Goal: Find specific page/section: Find specific page/section

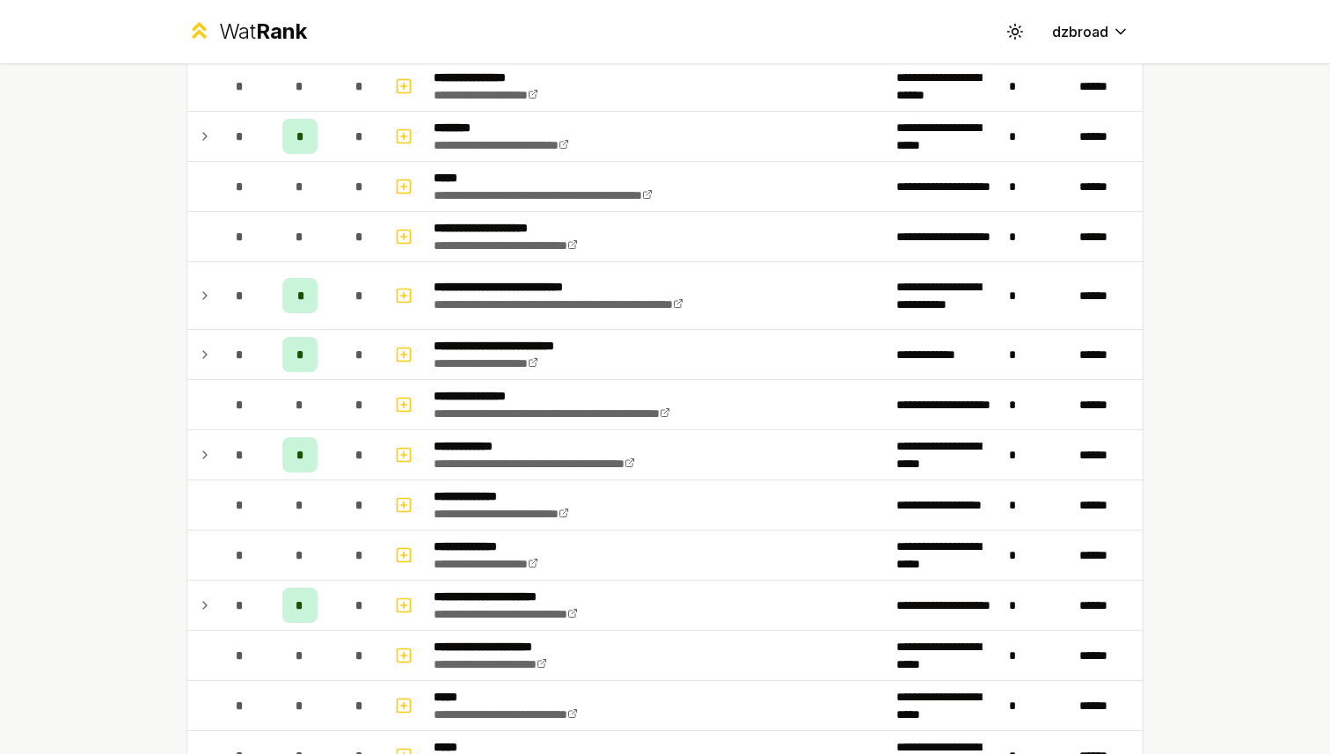
scroll to position [448, 0]
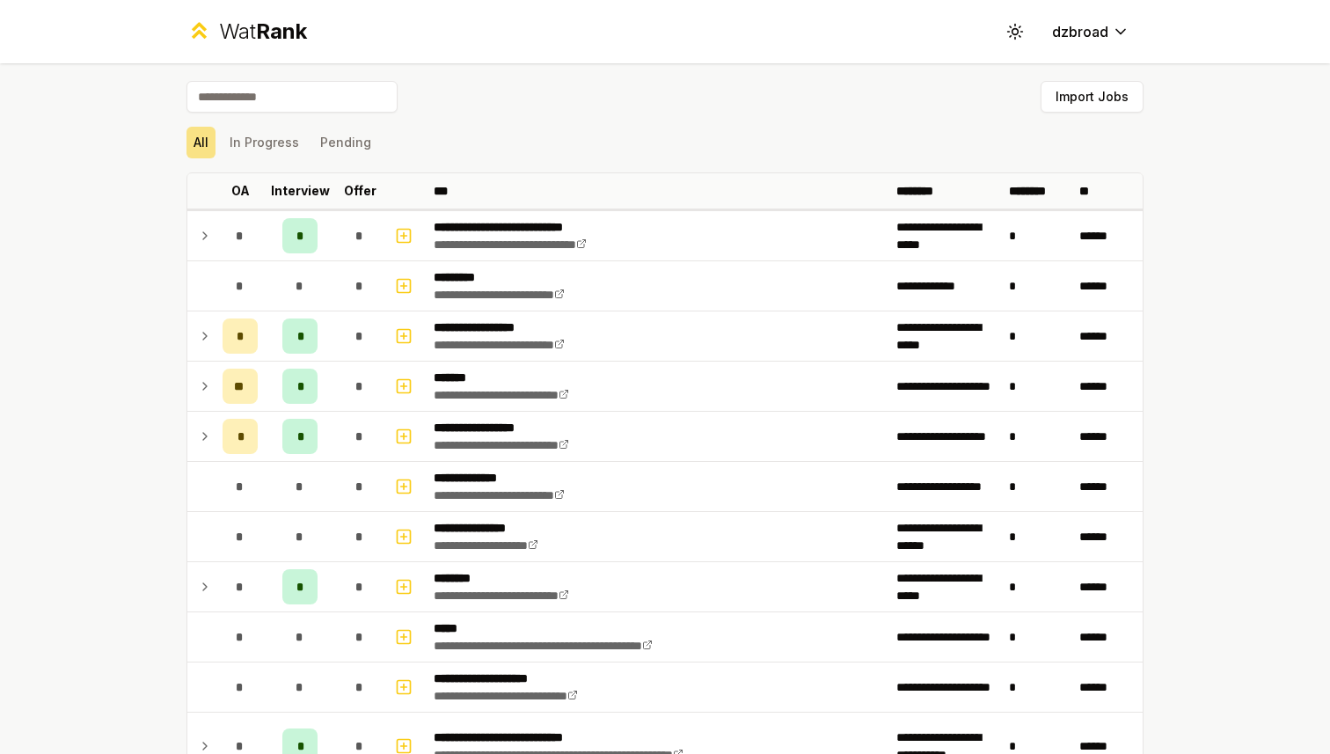
click at [776, 40] on div "Wat Rank Toggle theme dzbroad" at bounding box center [664, 31] width 1013 height 63
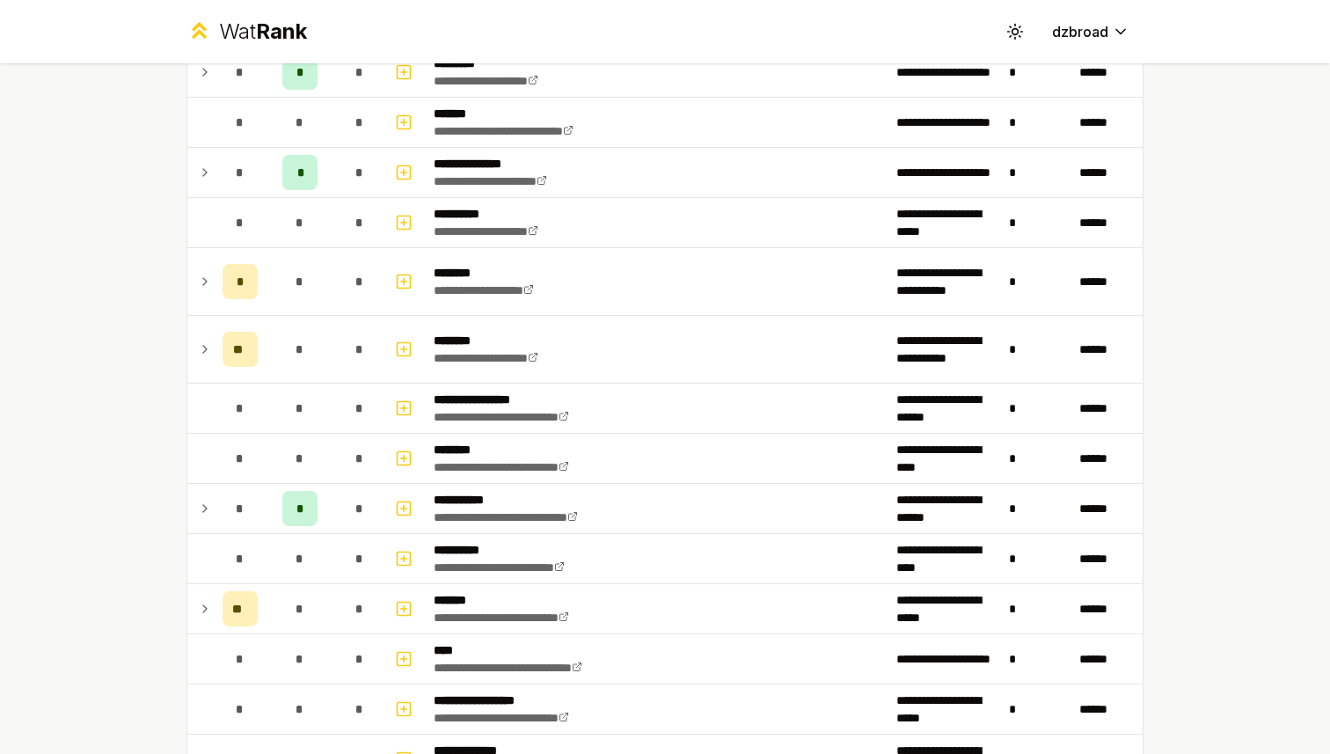
scroll to position [1459, 0]
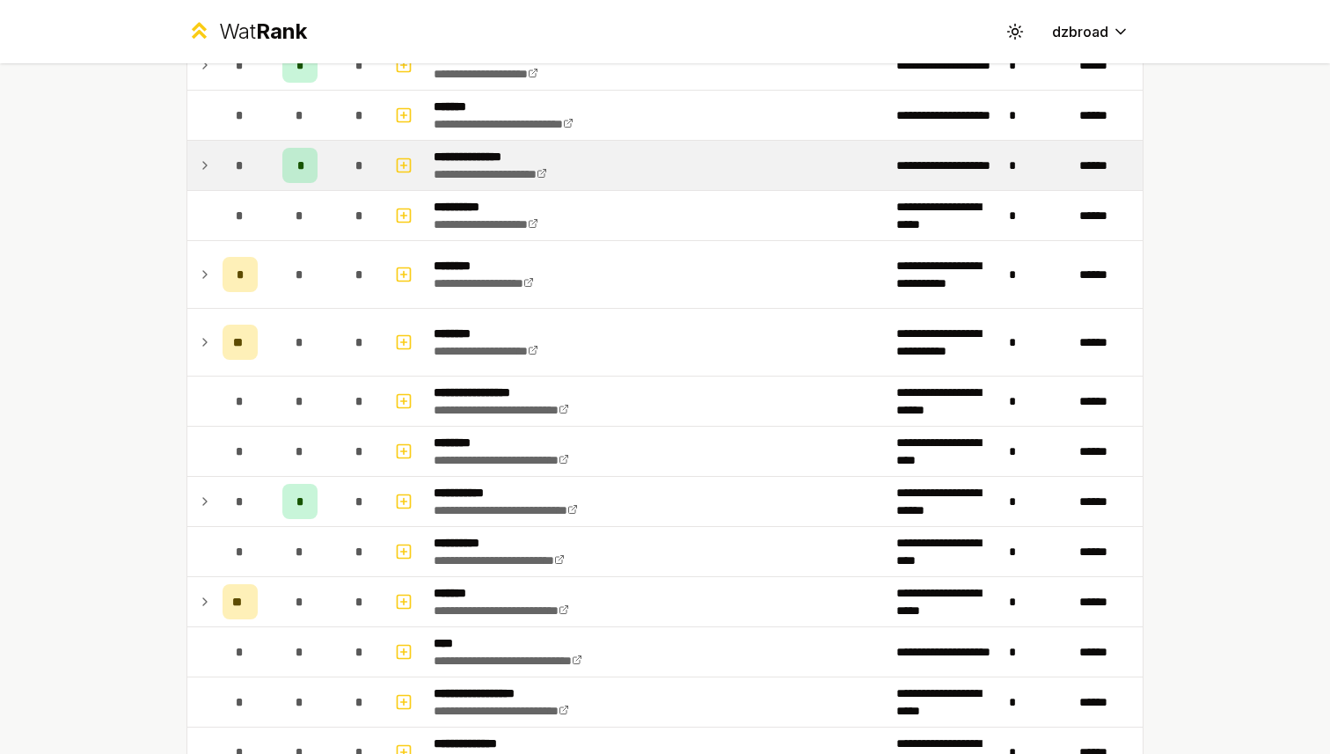
click at [208, 163] on icon at bounding box center [205, 165] width 14 height 21
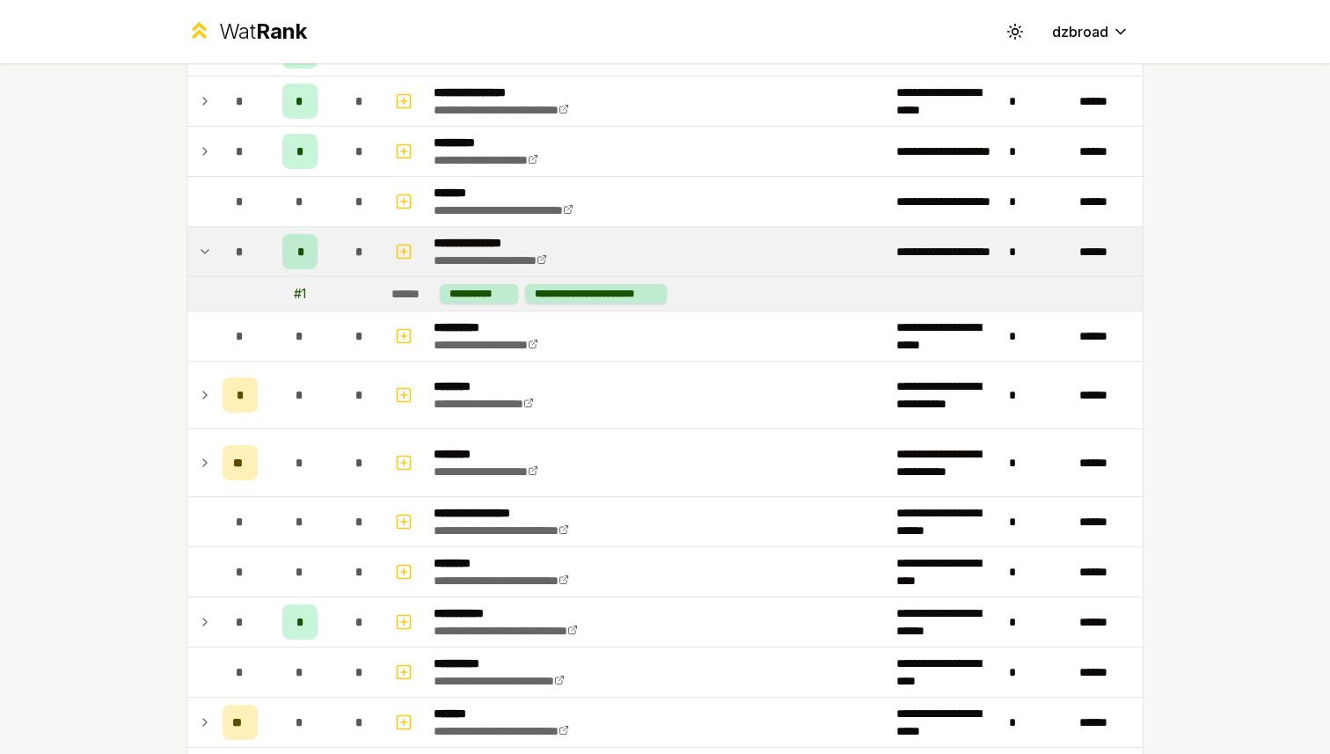
scroll to position [1367, 0]
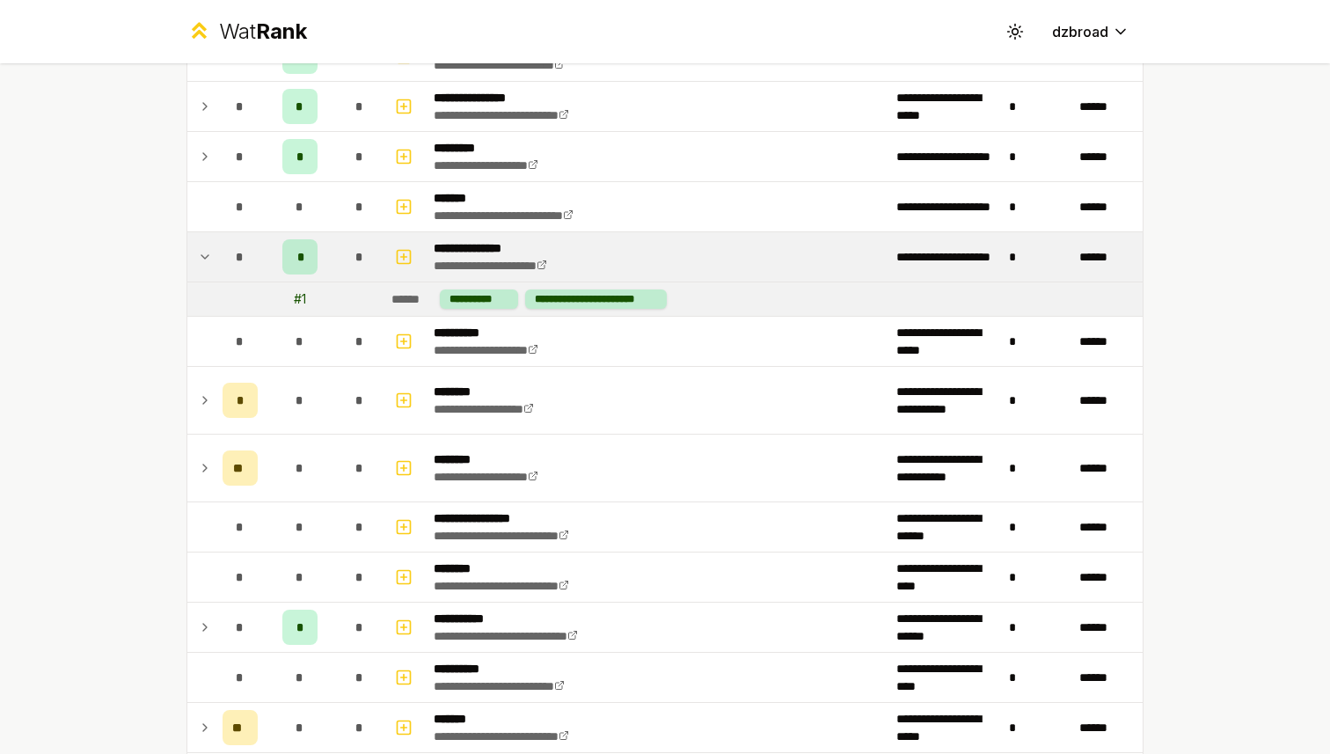
click at [203, 247] on icon at bounding box center [205, 256] width 14 height 21
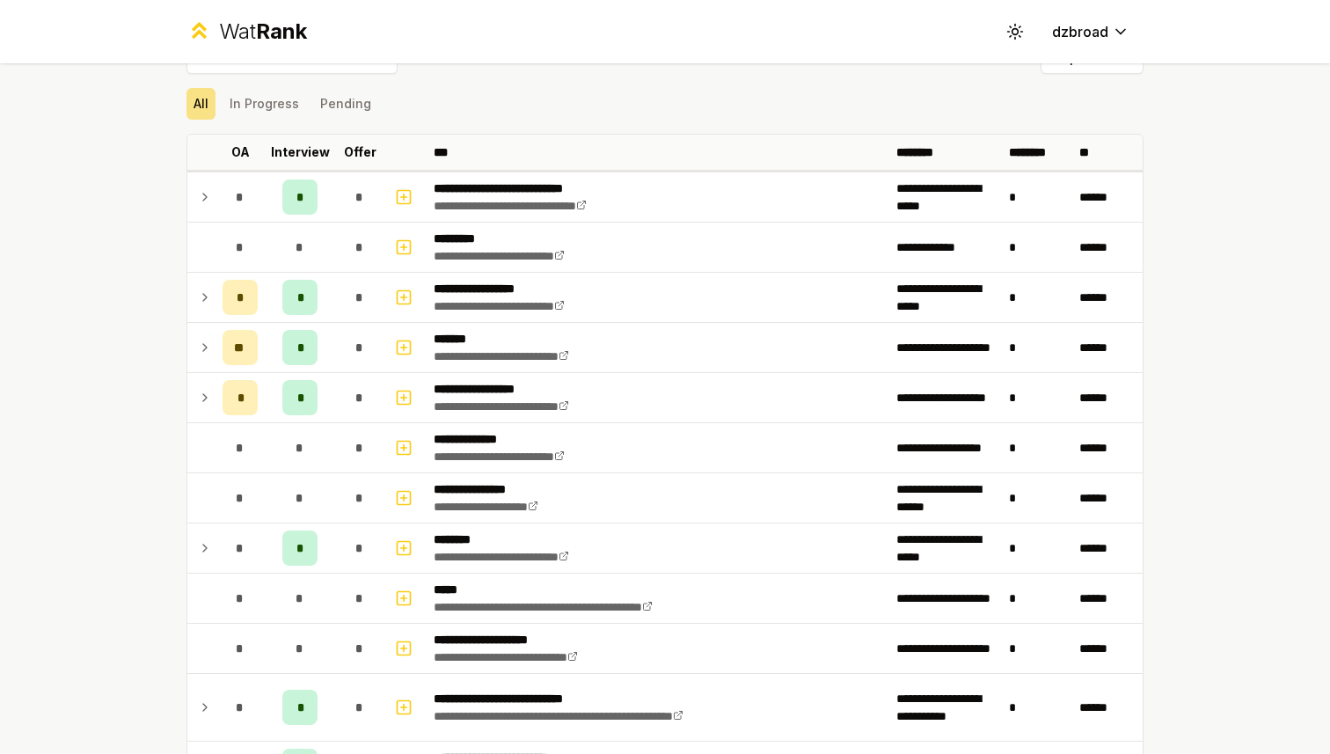
scroll to position [0, 0]
